Goal: Task Accomplishment & Management: Manage account settings

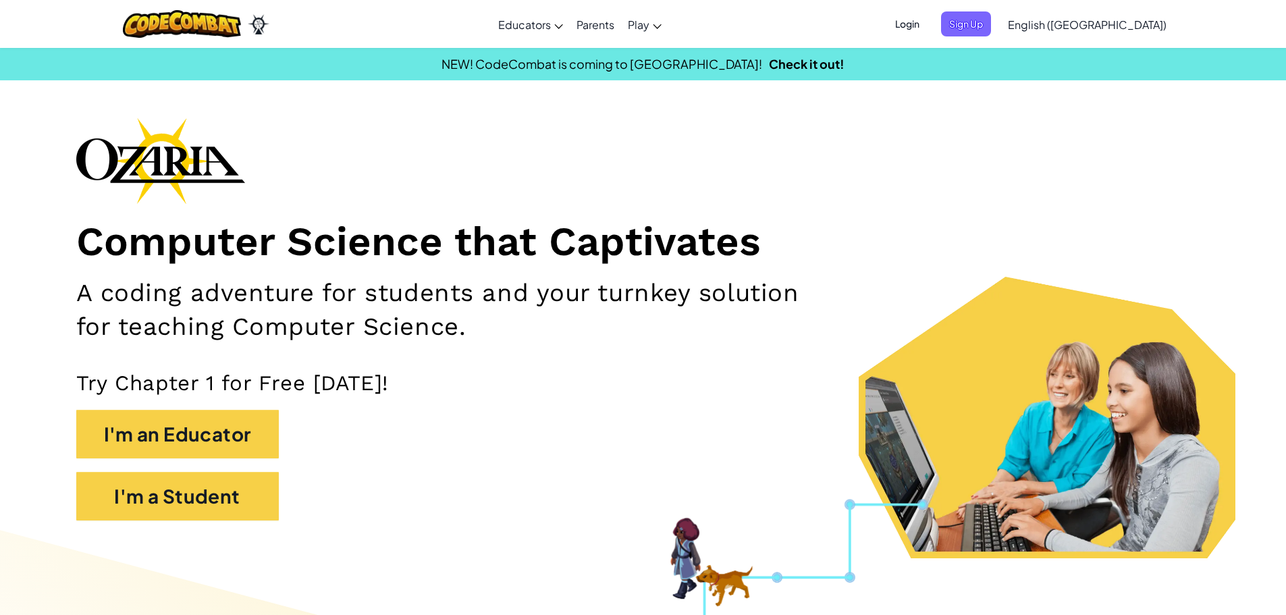
click at [927, 27] on span "Login" at bounding box center [907, 23] width 41 height 25
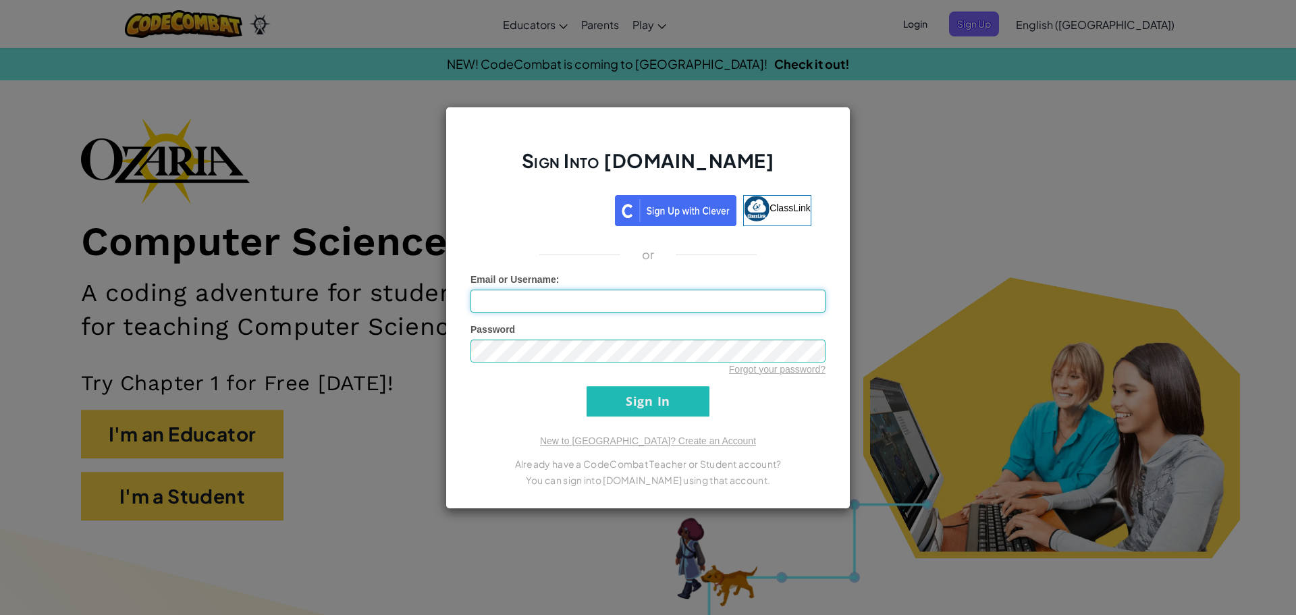
click at [738, 294] on input "Email or Username :" at bounding box center [647, 301] width 355 height 23
paste input "[EMAIL_ADDRESS][DOMAIN_NAME]"
type input "[EMAIL_ADDRESS][DOMAIN_NAME]"
click at [668, 402] on input "Sign In" at bounding box center [648, 401] width 123 height 30
